Goal: Task Accomplishment & Management: Use online tool/utility

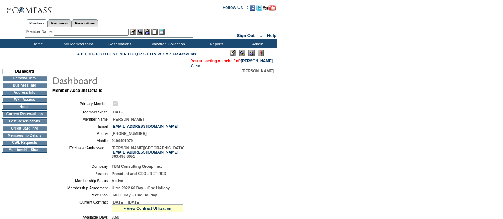
scroll to position [18, 0]
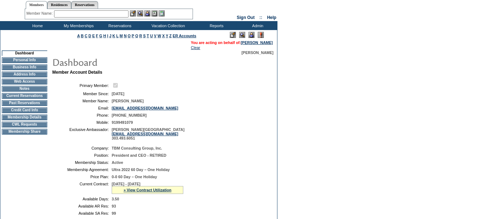
click at [251, 32] on img at bounding box center [252, 35] width 6 height 6
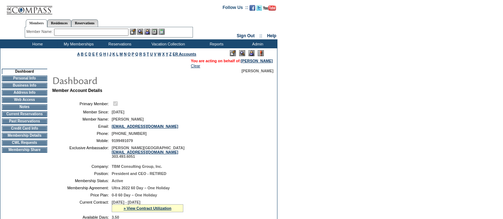
click at [25, 146] on td "CWL Requests" at bounding box center [24, 143] width 45 height 6
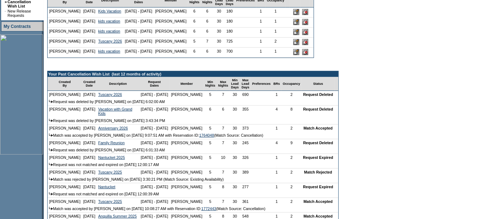
scroll to position [188, 0]
